Goal: Check status: Check status

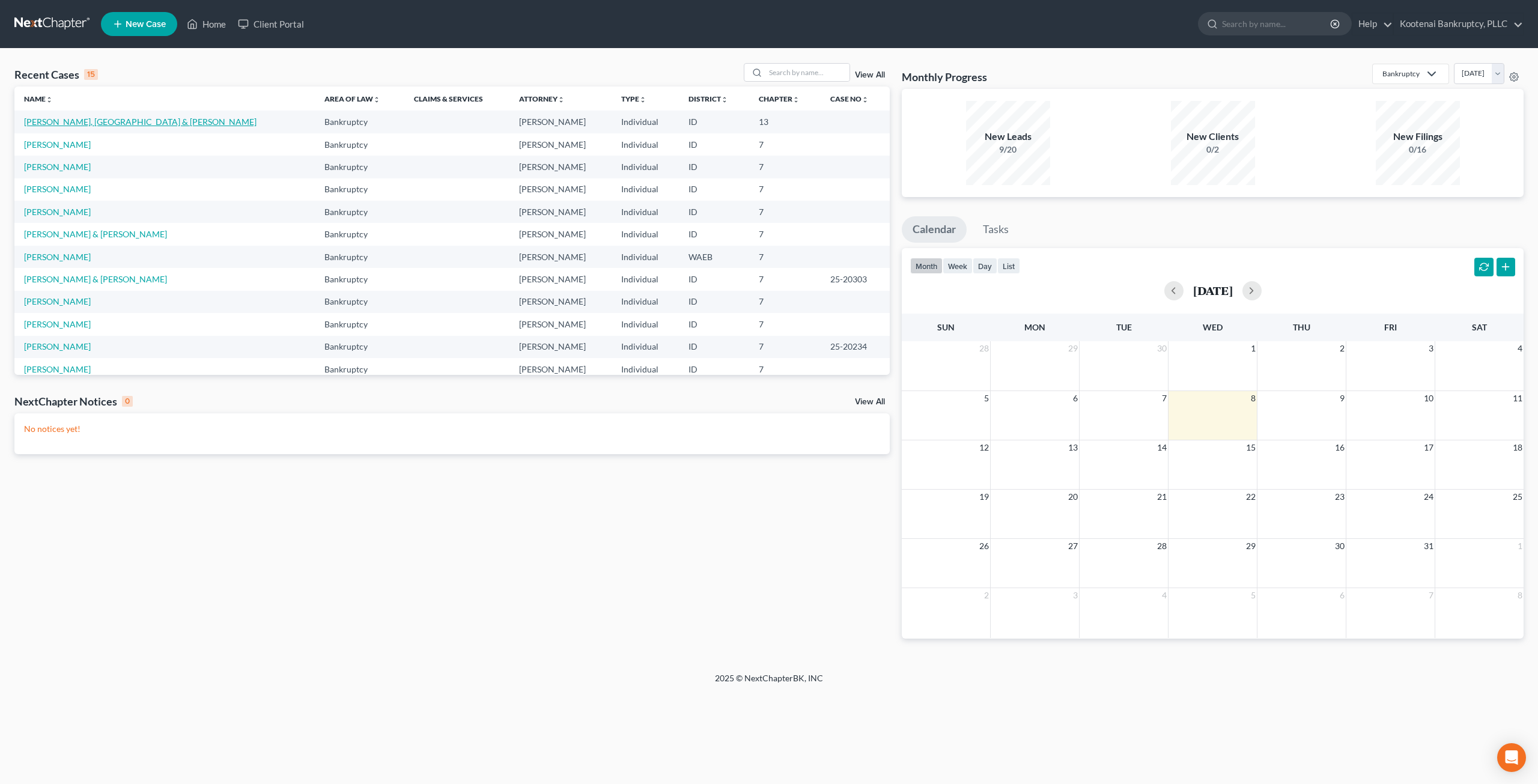
click at [104, 124] on link "[PERSON_NAME], [GEOGRAPHIC_DATA] & [PERSON_NAME]" at bounding box center [140, 122] width 233 height 10
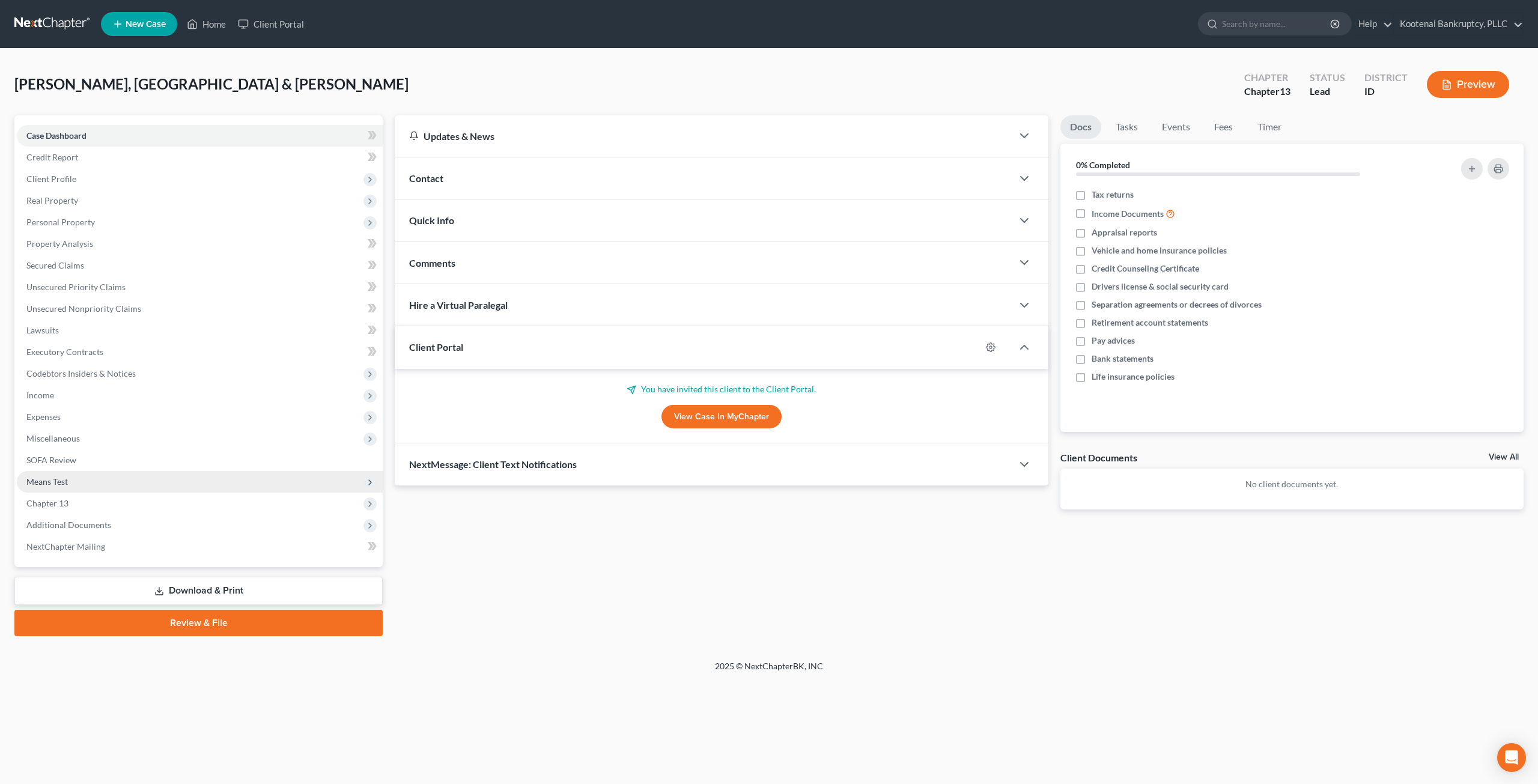
click at [125, 487] on span "Means Test" at bounding box center [199, 482] width 366 height 22
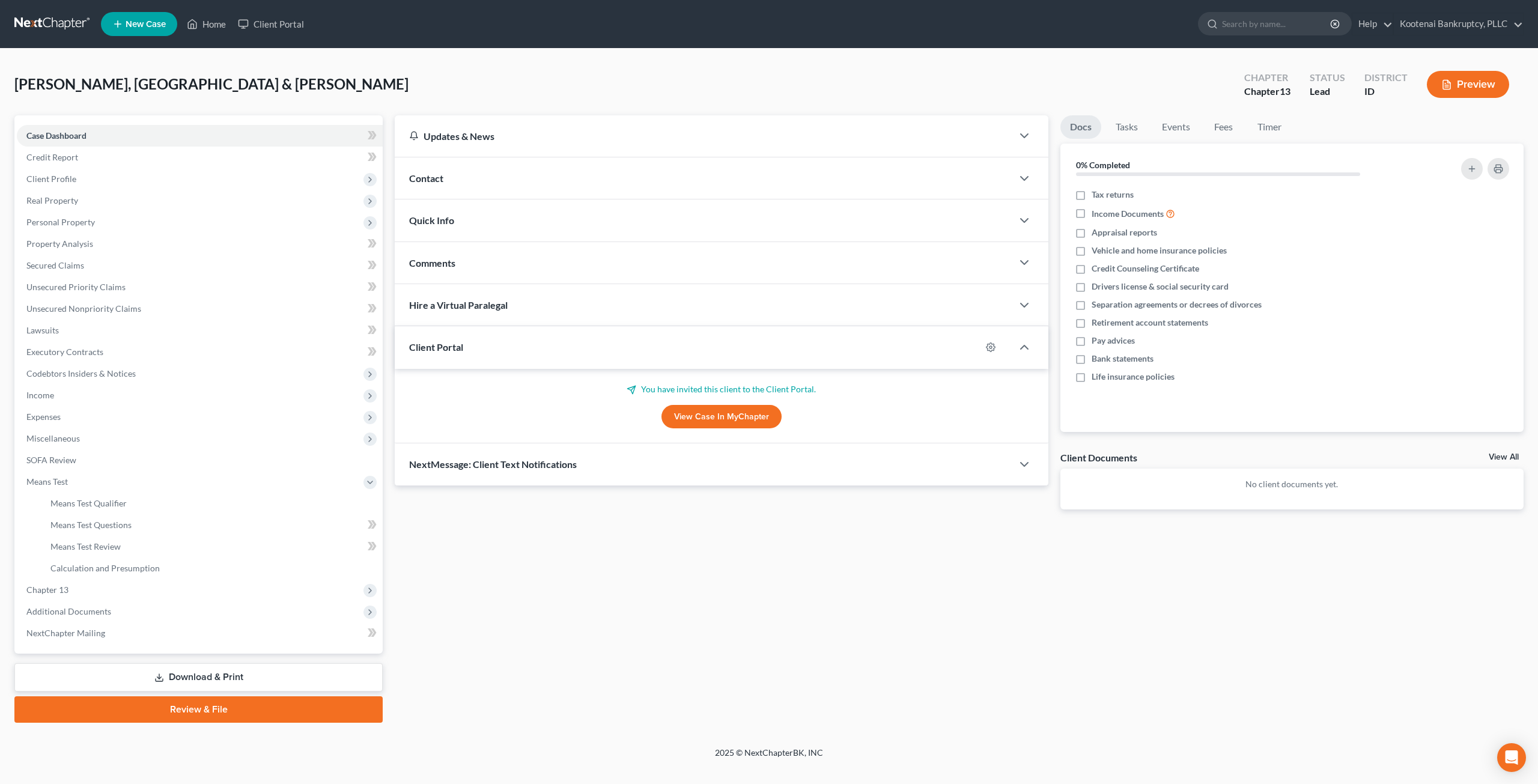
click at [1448, 78] on button "Preview" at bounding box center [1468, 84] width 82 height 27
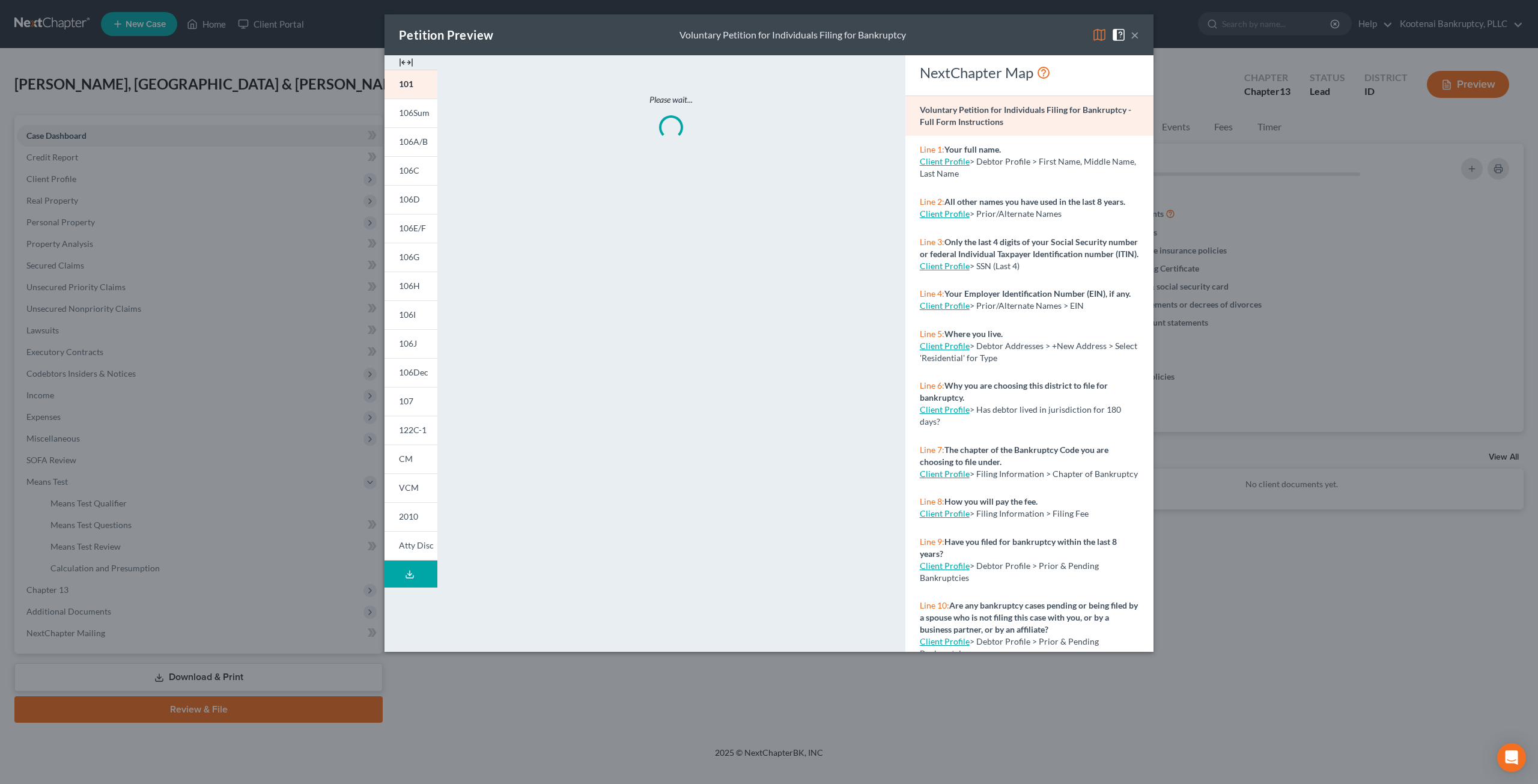
click at [406, 93] on link "101" at bounding box center [411, 84] width 53 height 29
click at [407, 88] on span "101" at bounding box center [406, 84] width 14 height 10
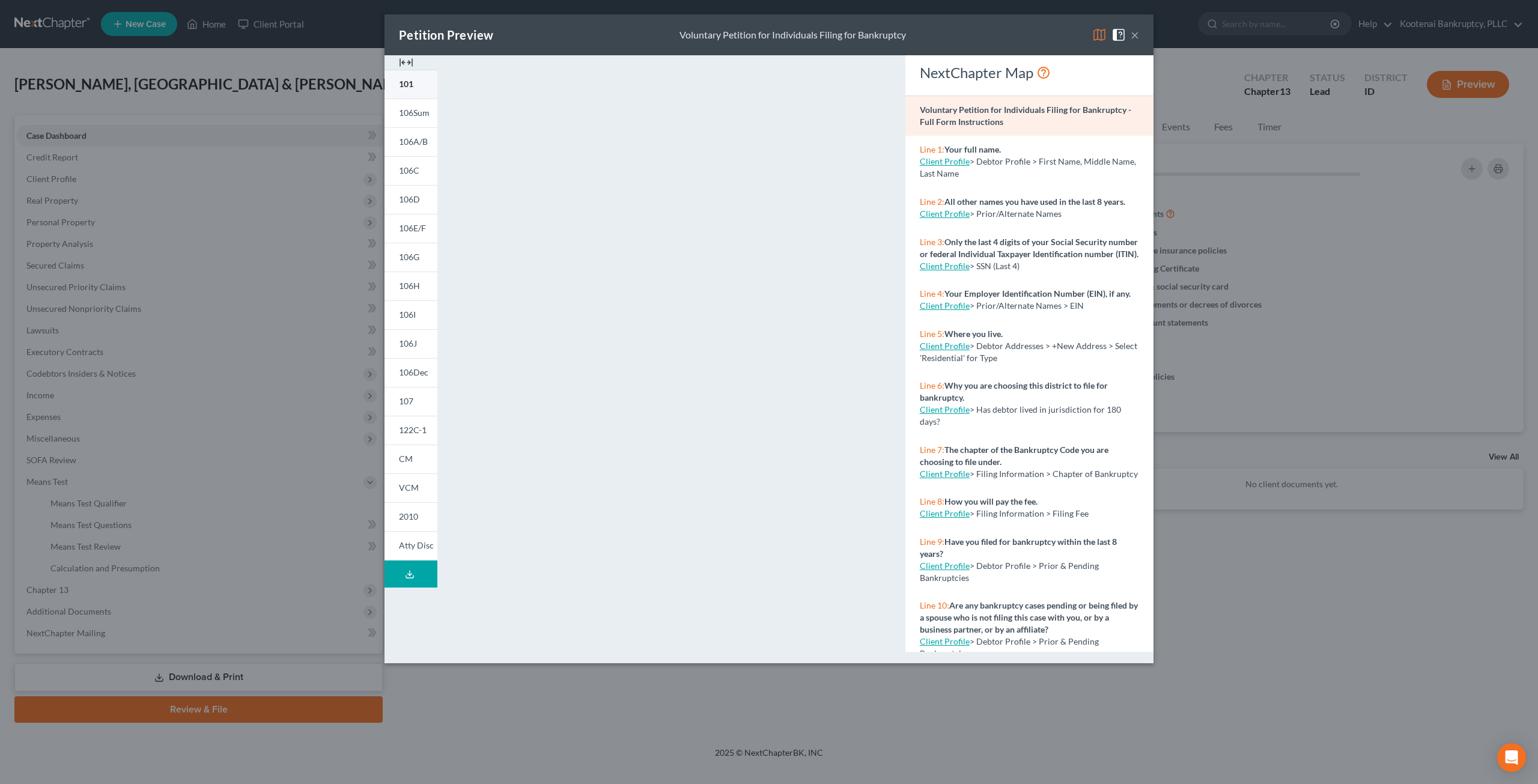
click at [417, 84] on link "101" at bounding box center [411, 84] width 53 height 29
drag, startPoint x: 884, startPoint y: 404, endPoint x: 888, endPoint y: 469, distance: 65.1
click at [888, 469] on div "<object ng-attr-data='[URL][DOMAIN_NAME]' type='application/pdf' width='100%' h…" at bounding box center [672, 360] width 444 height 608
click at [1135, 33] on button "×" at bounding box center [1135, 34] width 8 height 14
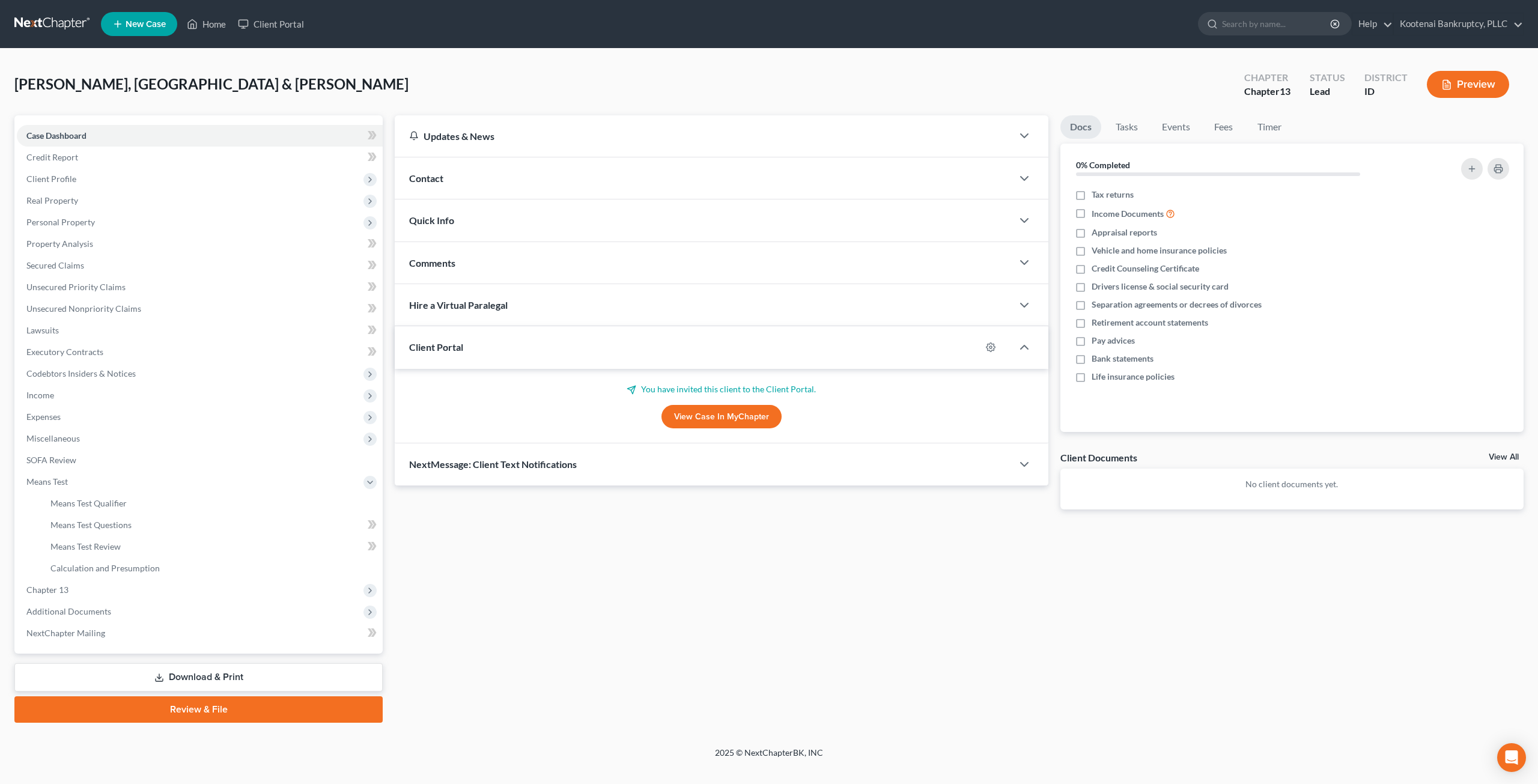
click at [1481, 80] on button "Preview" at bounding box center [1468, 84] width 82 height 27
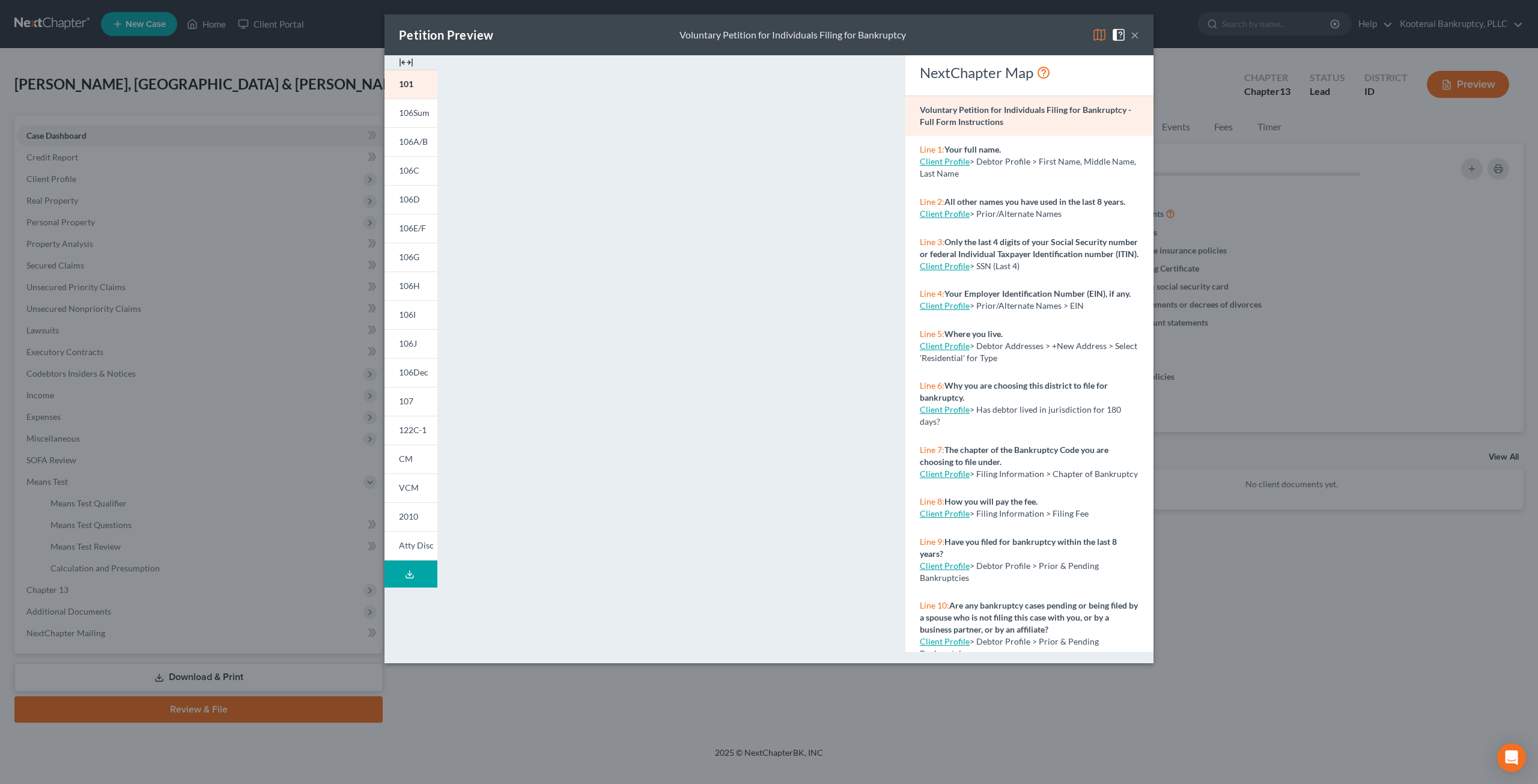
click at [1140, 40] on div "Petition Preview Voluntary Petition for Individuals Filing for Bankruptcy ×" at bounding box center [769, 34] width 769 height 41
click at [1135, 38] on button "×" at bounding box center [1135, 34] width 8 height 14
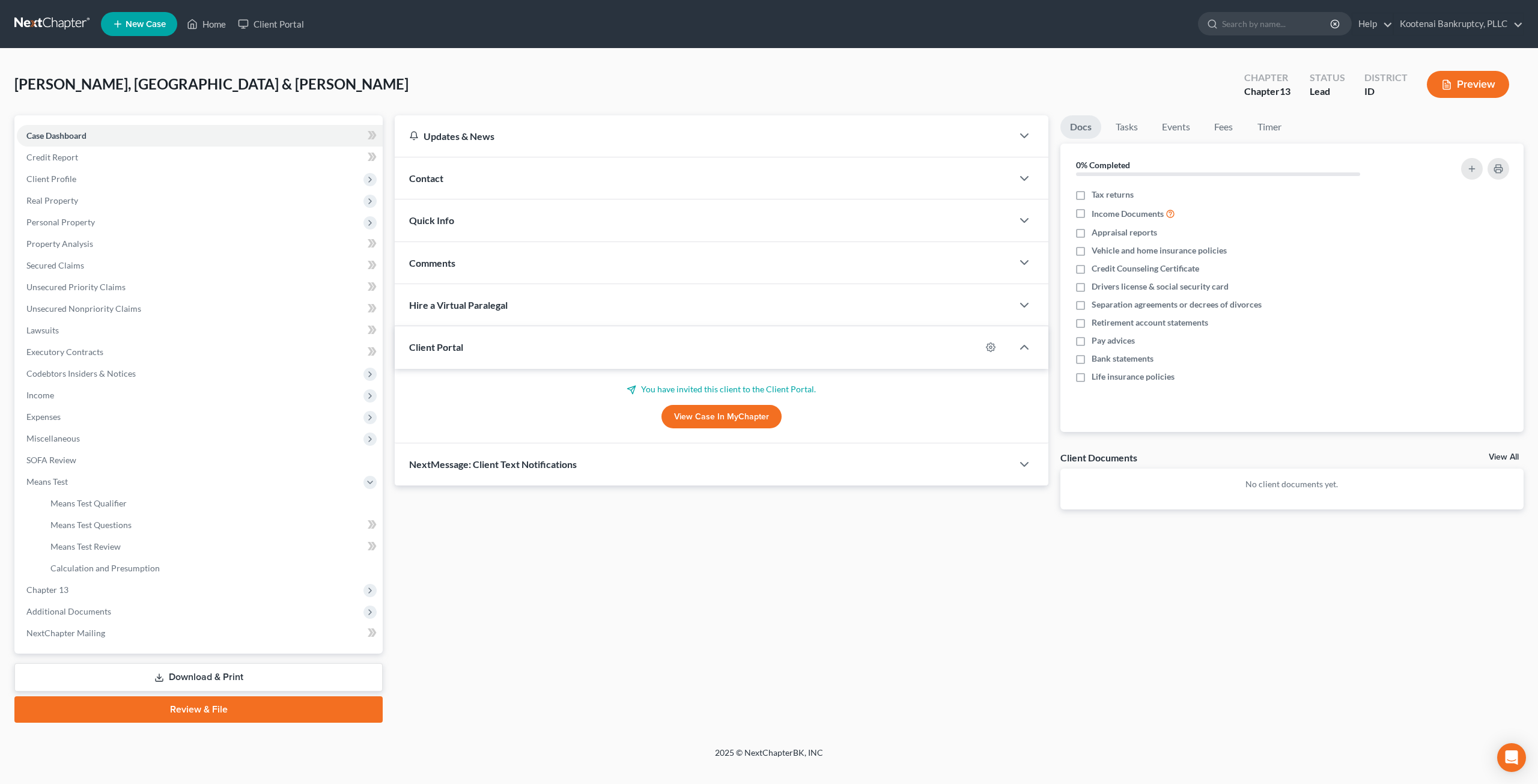
click at [51, 33] on link at bounding box center [53, 24] width 77 height 22
